Goal: Obtain resource: Download file/media

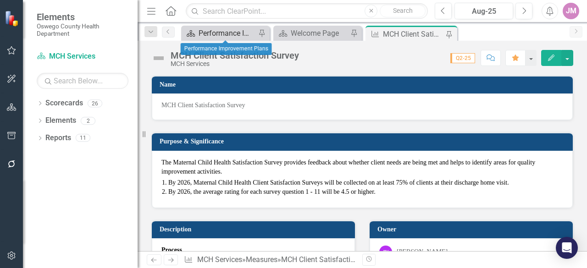
click at [205, 35] on div "Performance Improvement Plans" at bounding box center [227, 33] width 57 height 11
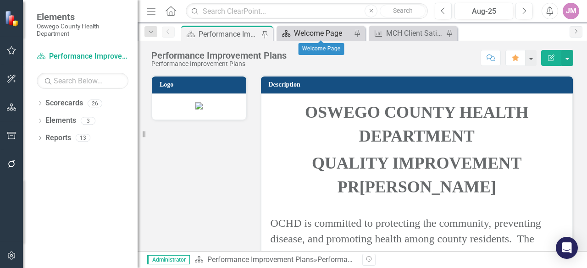
click at [299, 29] on div "Welcome Page" at bounding box center [322, 33] width 57 height 11
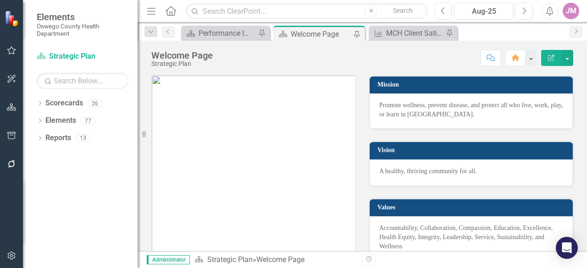
scroll to position [46, 0]
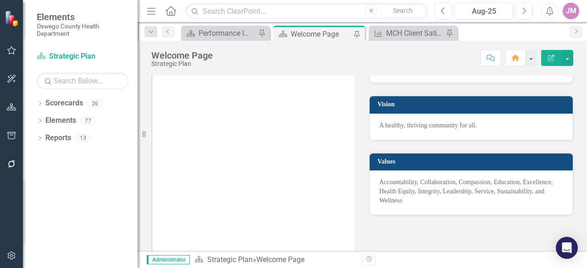
click at [362, 182] on div "Values Accountability, Collaboration, Compassion, Education, Excellence, Health…" at bounding box center [471, 178] width 218 height 75
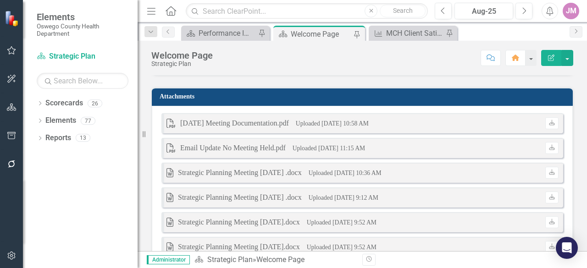
scroll to position [506, 0]
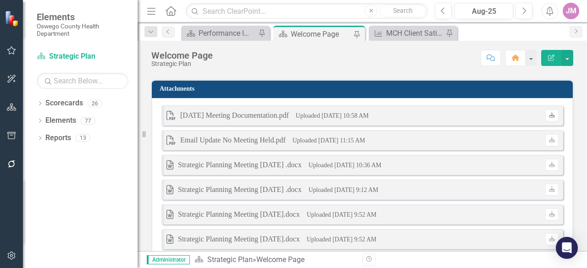
click at [548, 116] on icon "Download" at bounding box center [551, 116] width 7 height 6
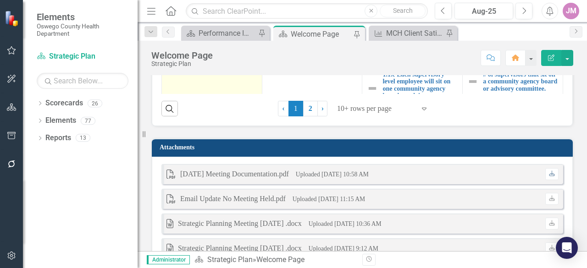
scroll to position [402, 0]
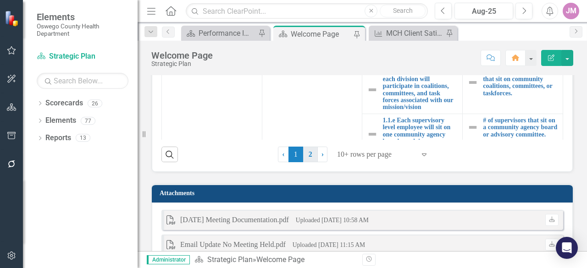
click at [305, 149] on link "2" at bounding box center [310, 155] width 15 height 16
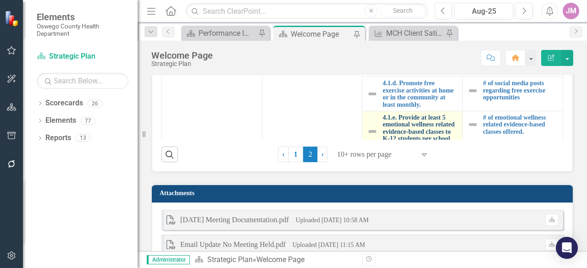
scroll to position [321, 0]
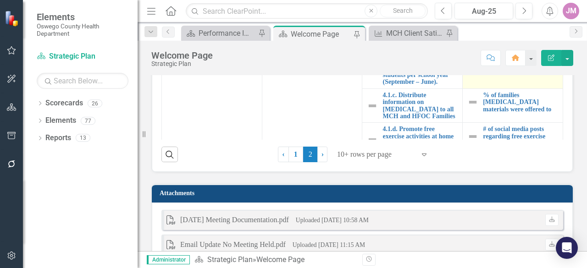
click at [485, 72] on link "# of Vaping Classes to K - 12 Students" at bounding box center [520, 64] width 75 height 14
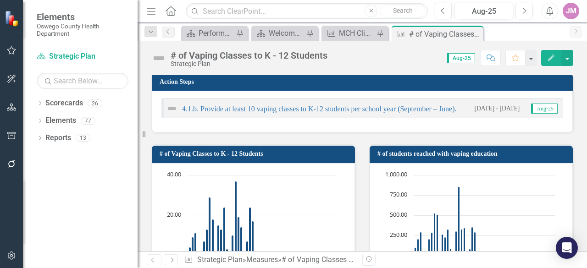
scroll to position [183, 0]
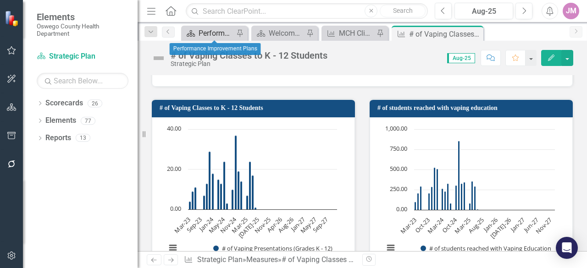
click at [199, 35] on div "Performance Improvement Plans" at bounding box center [216, 33] width 35 height 11
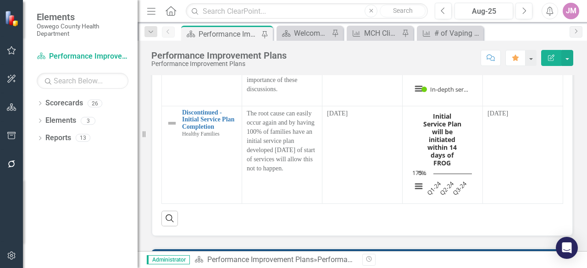
scroll to position [1788, 0]
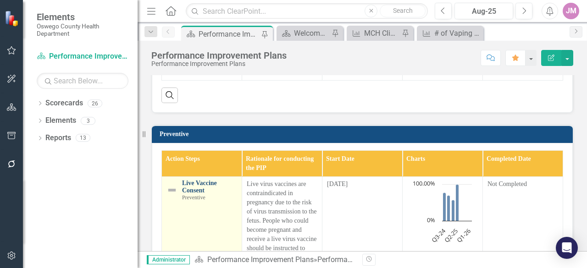
click at [196, 185] on link "Live Vaccine Consent" at bounding box center [209, 187] width 55 height 14
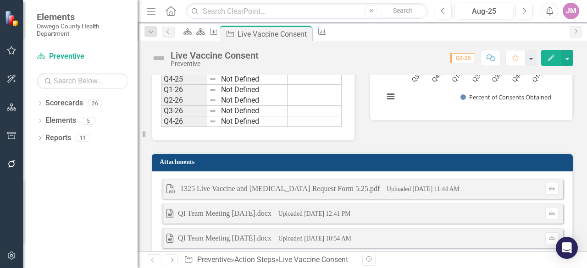
scroll to position [825, 0]
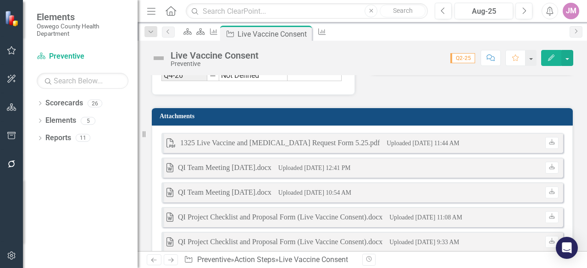
click at [263, 212] on div "QI Project Checklist and Proposal Form (Live Vaccine Consent).docx" at bounding box center [280, 217] width 204 height 11
click at [547, 211] on link "Download" at bounding box center [551, 217] width 13 height 12
